Goal: Transaction & Acquisition: Purchase product/service

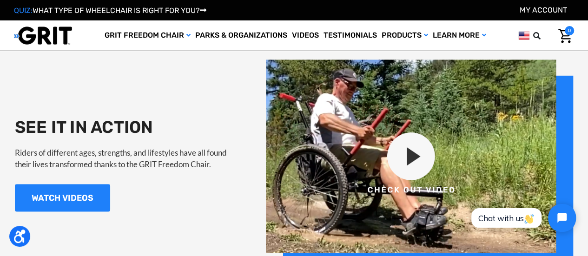
scroll to position [838, 0]
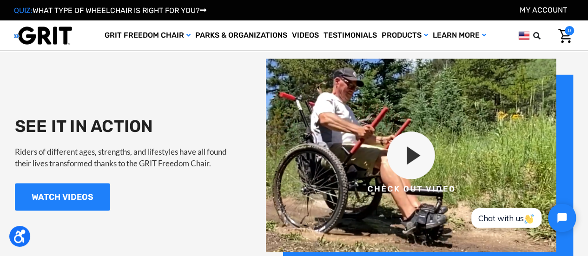
drag, startPoint x: 404, startPoint y: 143, endPoint x: 415, endPoint y: 156, distance: 17.1
click at [415, 156] on img at bounding box center [419, 163] width 307 height 209
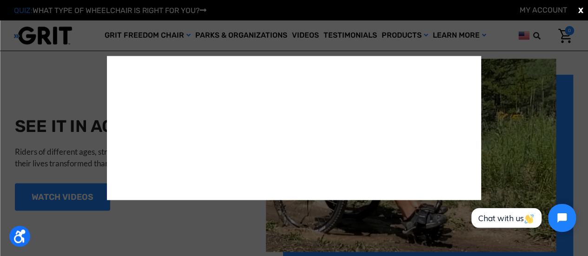
scroll to position [842, 0]
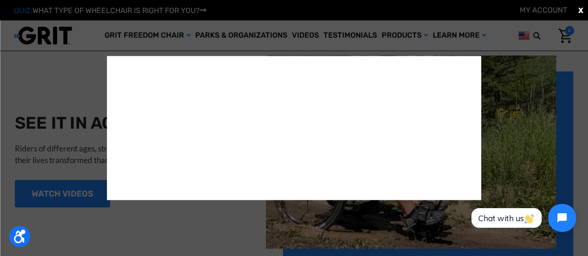
click at [577, 7] on div "X" at bounding box center [294, 128] width 588 height 256
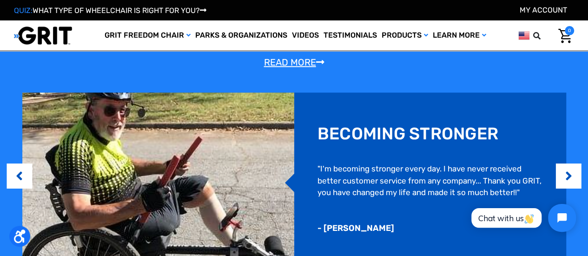
scroll to position [573, 0]
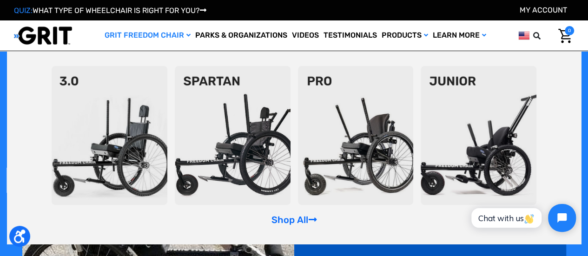
click at [137, 116] on img at bounding box center [110, 135] width 116 height 139
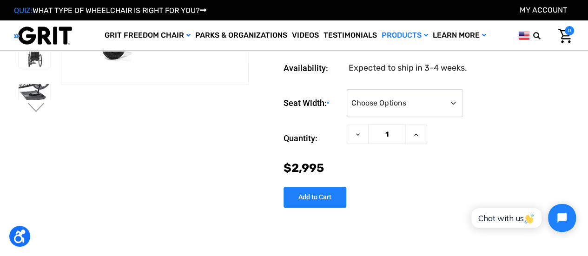
scroll to position [113, 0]
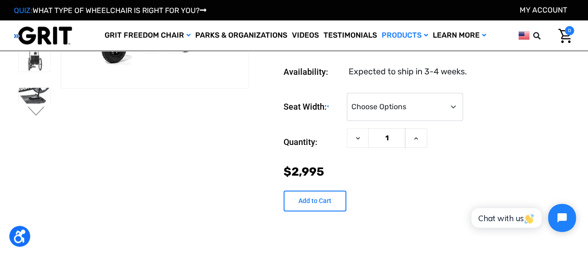
click at [331, 193] on input "Add to Cart" at bounding box center [314, 201] width 63 height 21
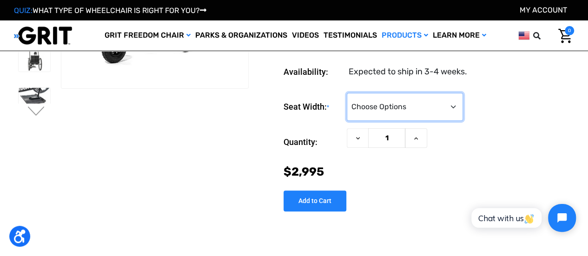
click at [441, 101] on select "Choose Options 16" 18" 20"" at bounding box center [405, 107] width 116 height 28
select select "324"
click at [347, 93] on select "Choose Options 16" 18" 20"" at bounding box center [405, 107] width 116 height 28
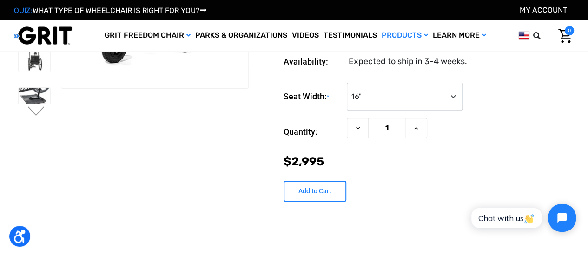
click at [322, 192] on input "Add to Cart" at bounding box center [314, 191] width 63 height 21
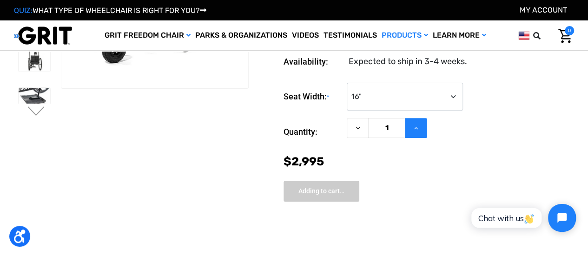
type input "Add to Cart"
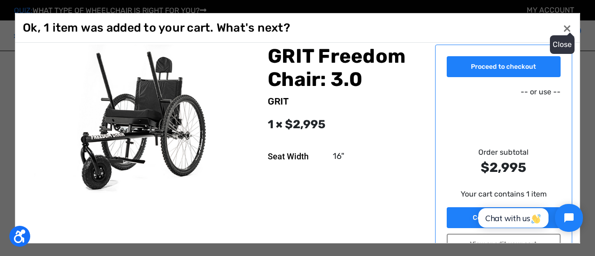
scroll to position [6, 0]
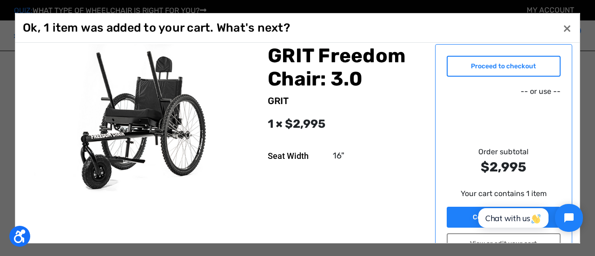
click at [486, 68] on link "Proceed to checkout" at bounding box center [504, 66] width 114 height 21
